Goal: Check status

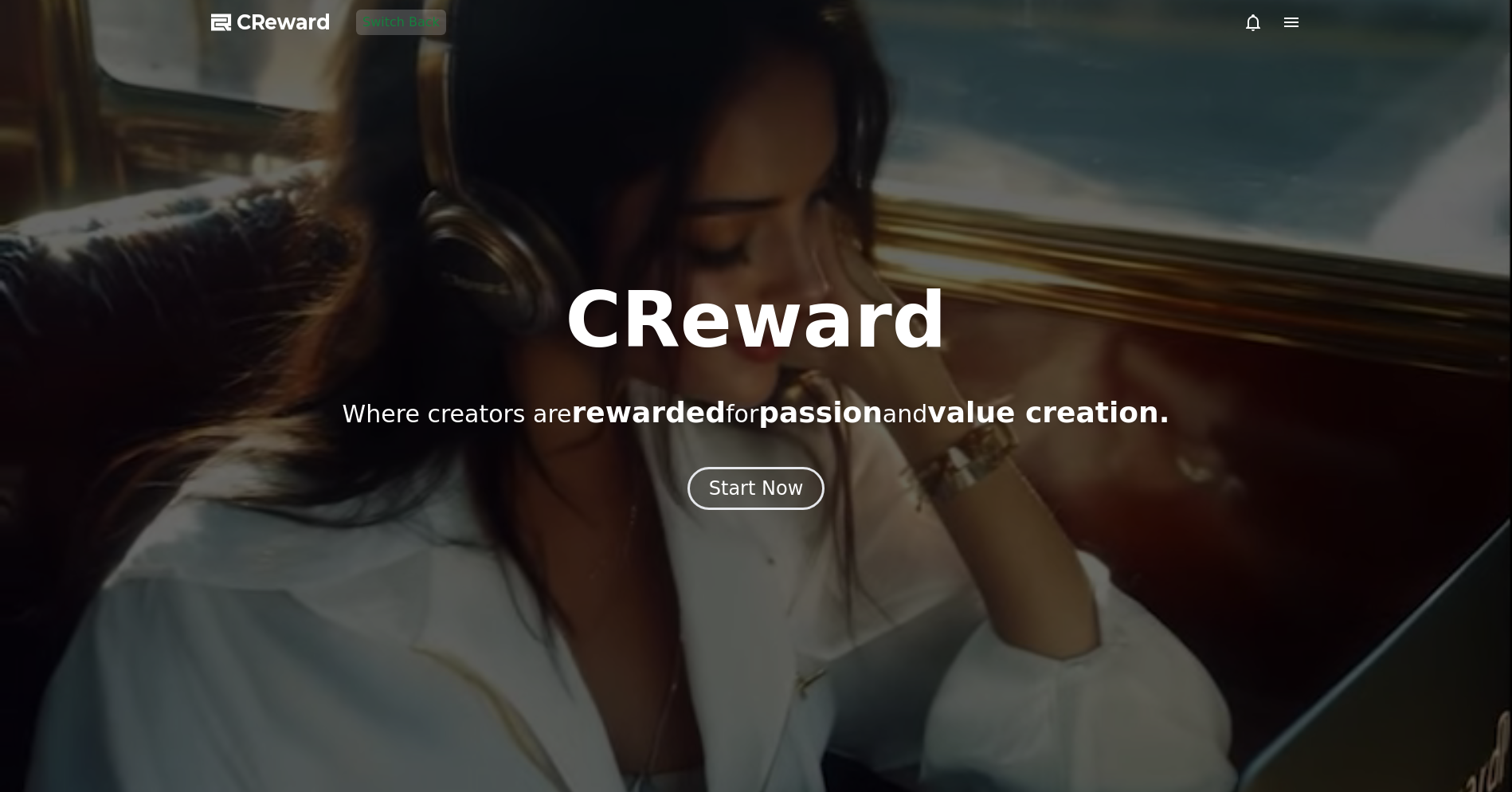
click at [468, 110] on div at bounding box center [756, 396] width 1512 height 792
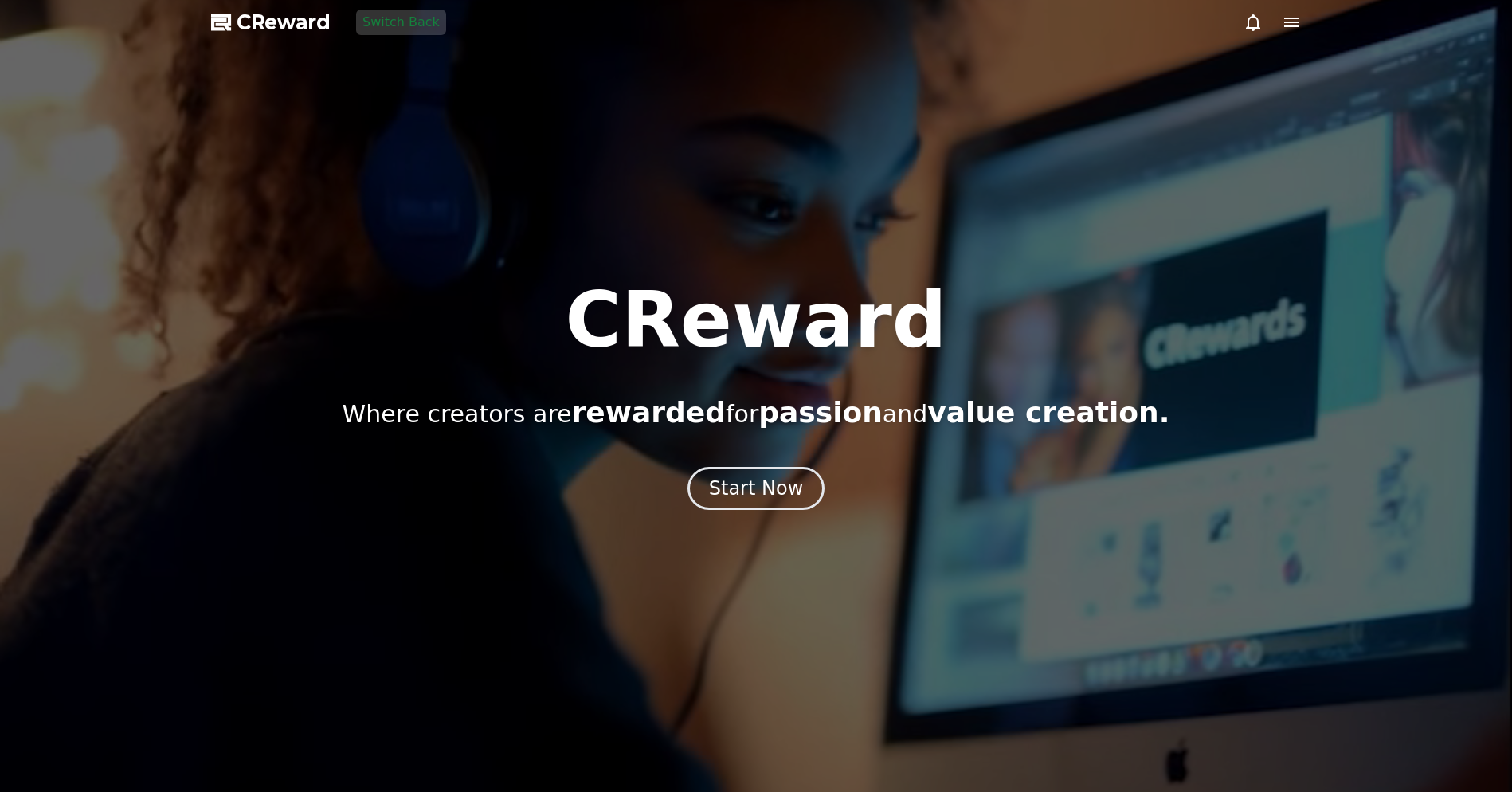
click at [1297, 15] on icon at bounding box center [1291, 22] width 19 height 19
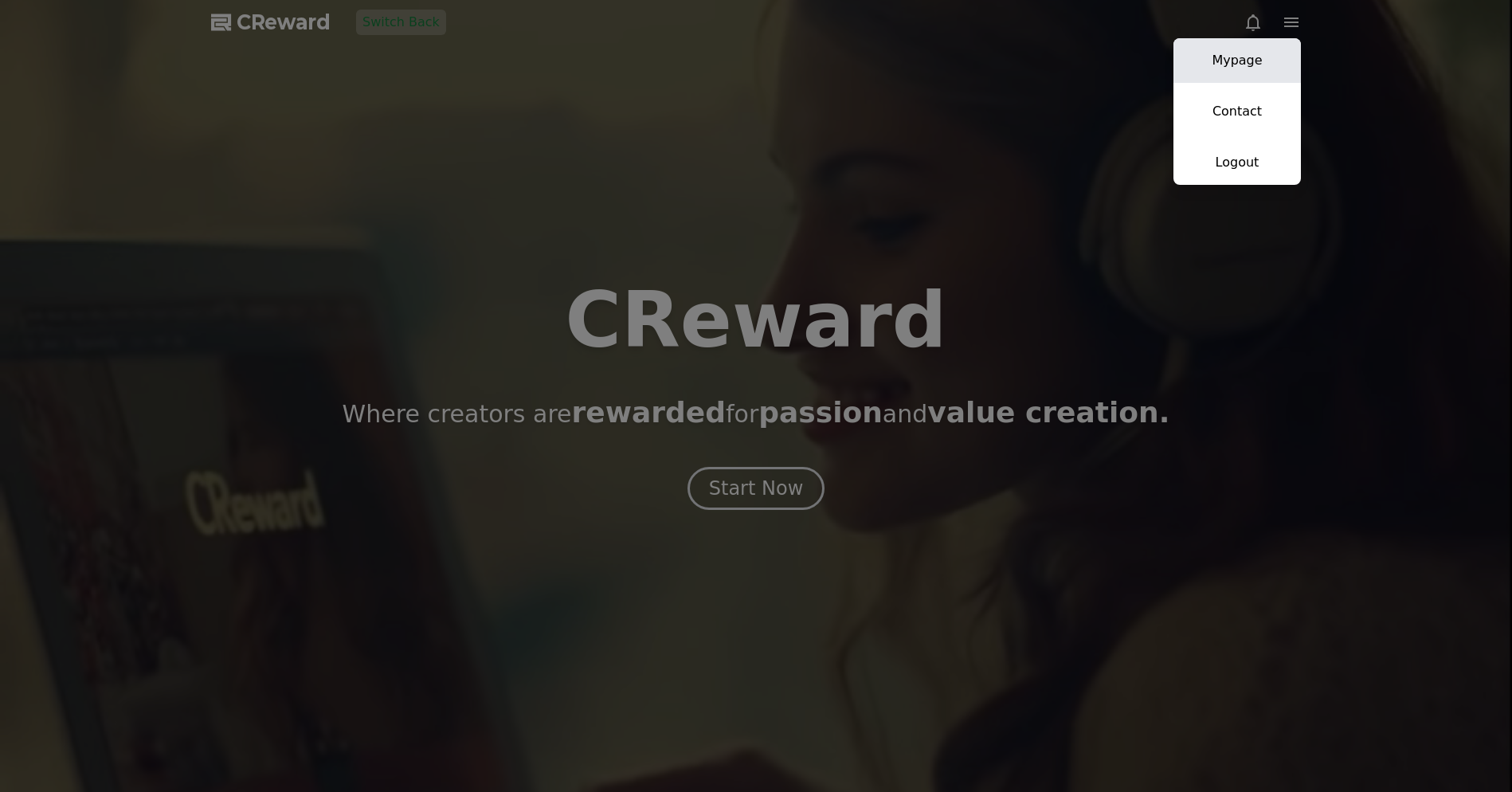
click at [1275, 59] on link "Mypage" at bounding box center [1237, 60] width 128 height 44
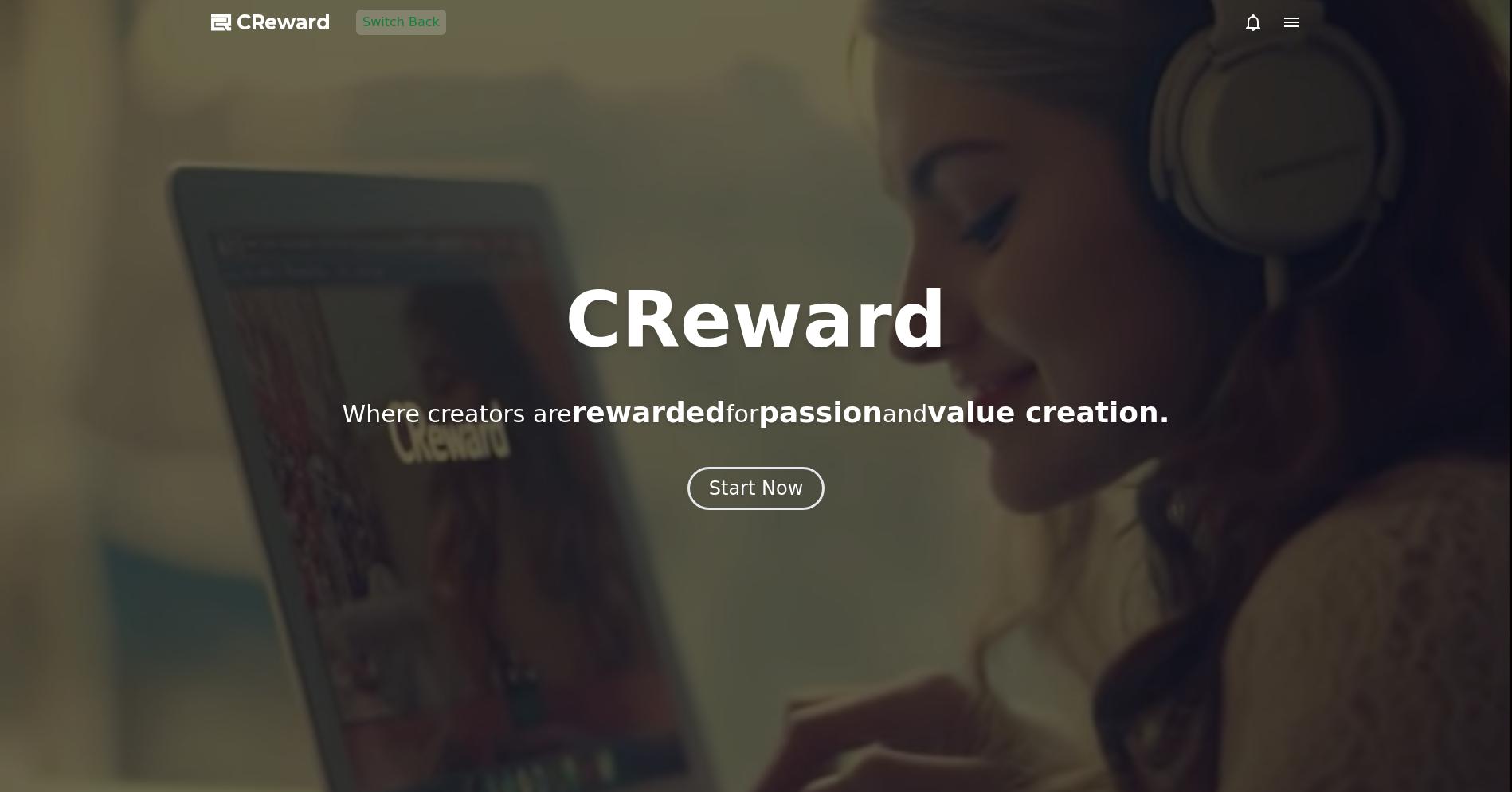
select select "**********"
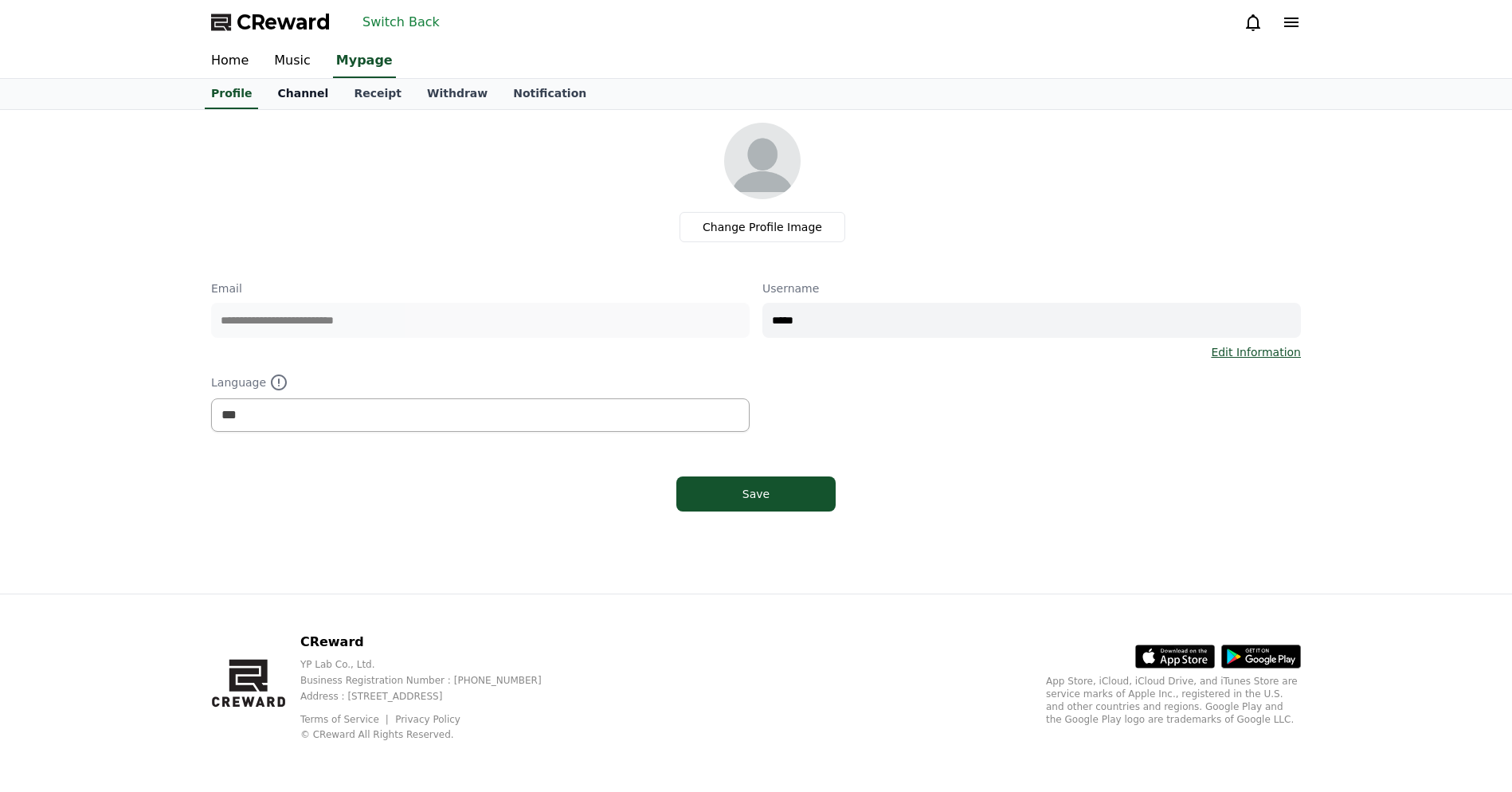
click at [264, 97] on link "Channel" at bounding box center [302, 93] width 77 height 30
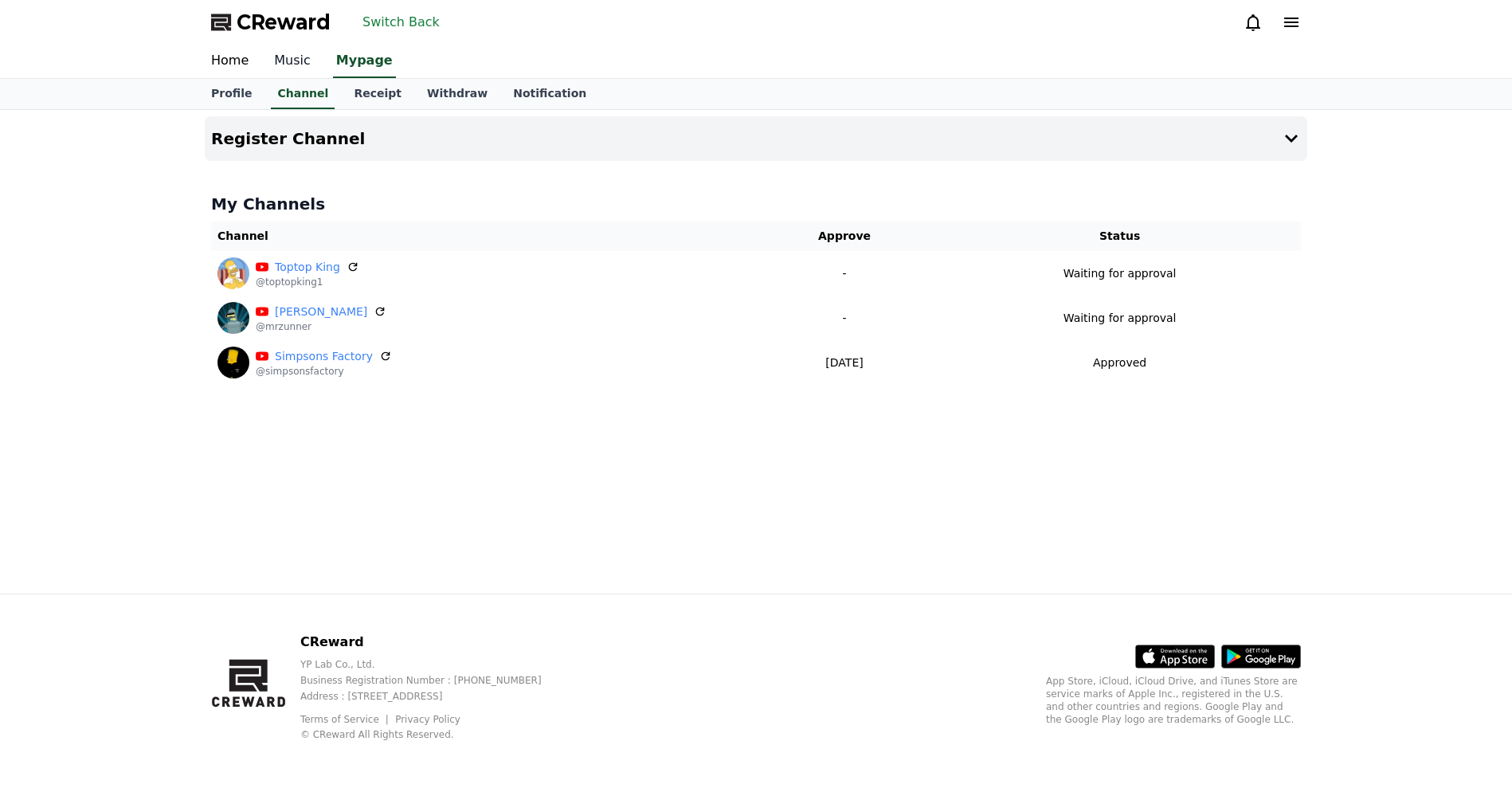
drag, startPoint x: 355, startPoint y: 93, endPoint x: 287, endPoint y: 60, distance: 75.6
click at [355, 93] on link "Receipt" at bounding box center [377, 93] width 73 height 30
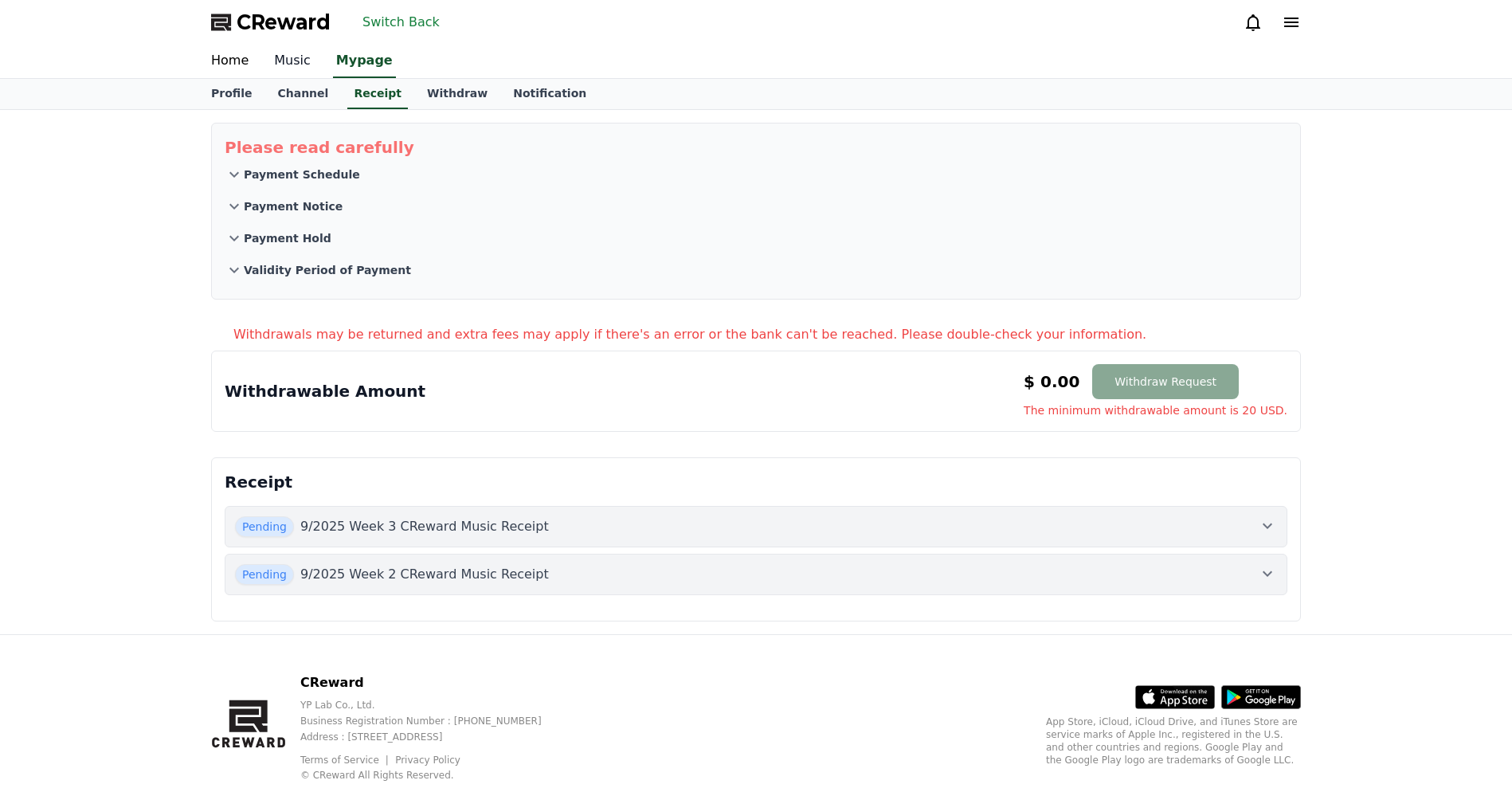
click at [285, 57] on link "Music" at bounding box center [292, 61] width 62 height 33
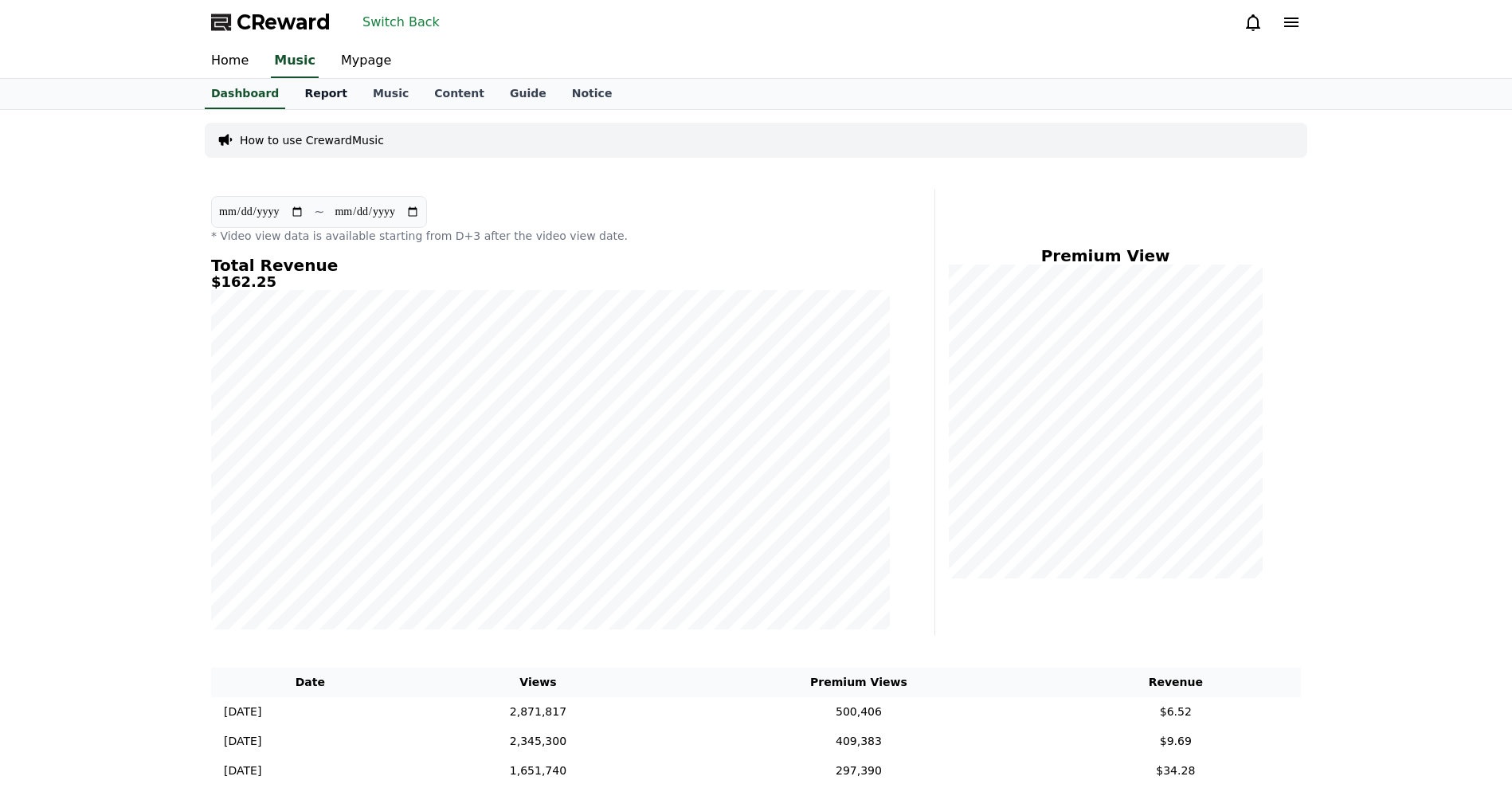
click at [300, 96] on link "Report" at bounding box center [326, 93] width 69 height 30
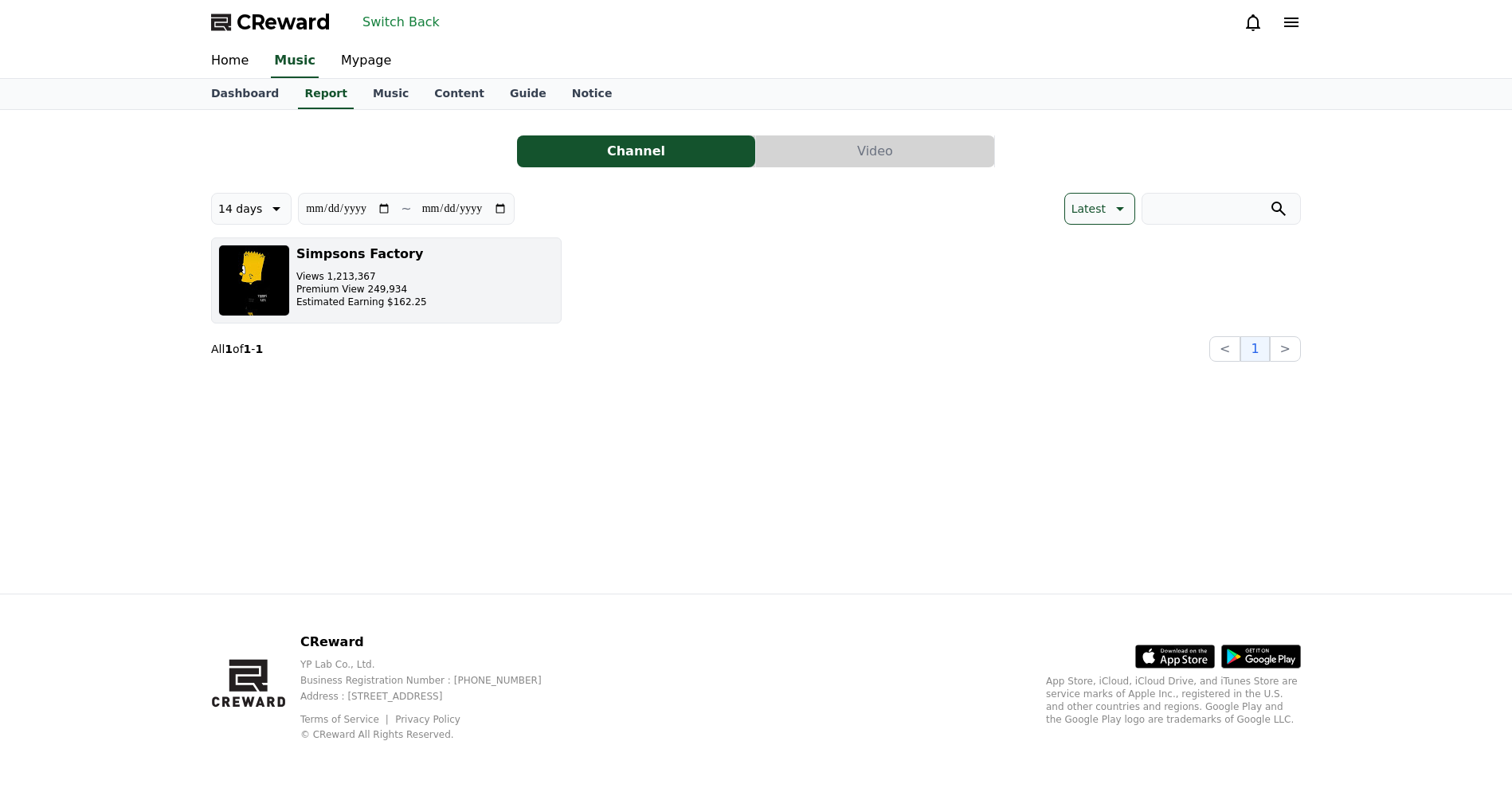
click at [455, 306] on button "Simpsons Factory Views 1,213,367 Premium View 249,934 Estimated Earning $162.25" at bounding box center [385, 280] width 350 height 86
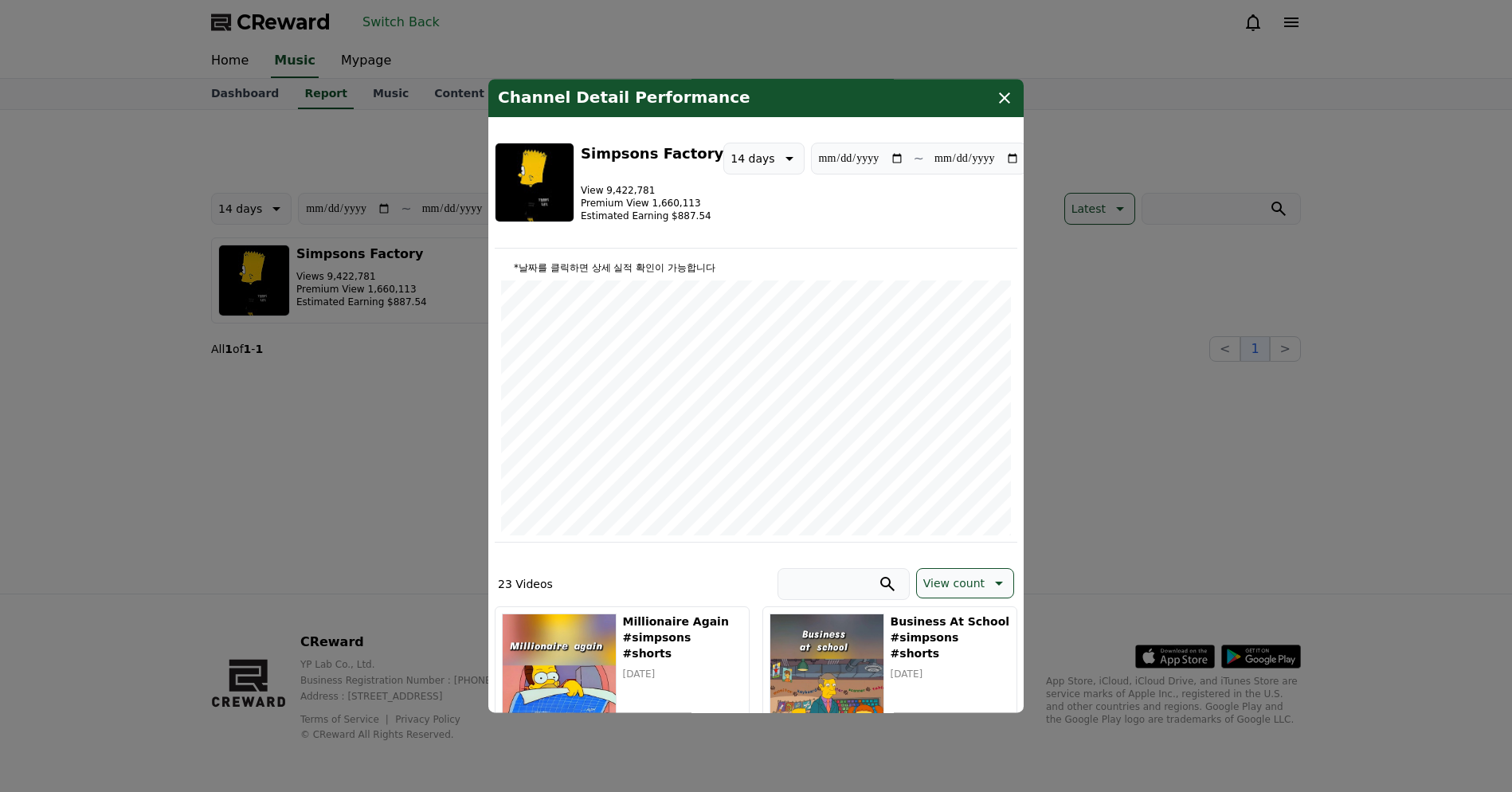
click at [360, 329] on button "close modal" at bounding box center [756, 396] width 1512 height 792
